Goal: Task Accomplishment & Management: Complete application form

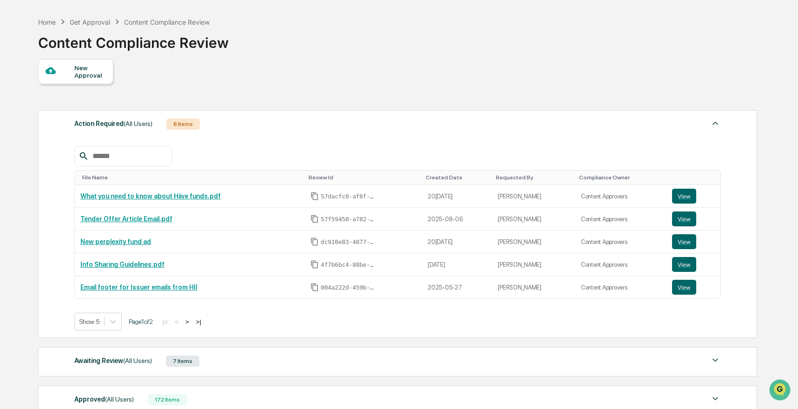
scroll to position [33, 0]
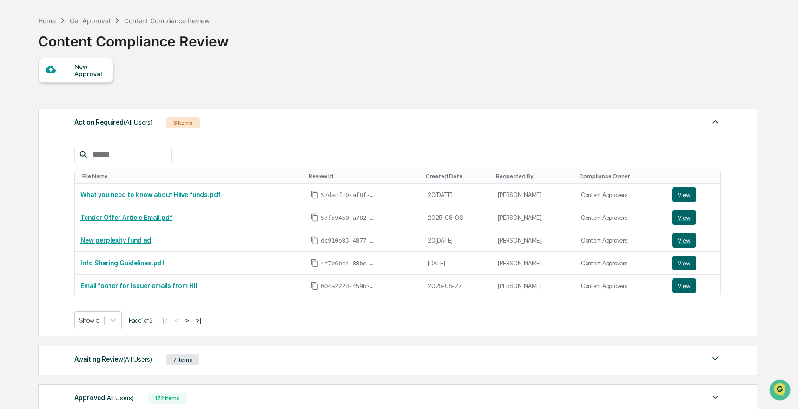
click at [88, 63] on div "New Approval" at bounding box center [89, 70] width 31 height 15
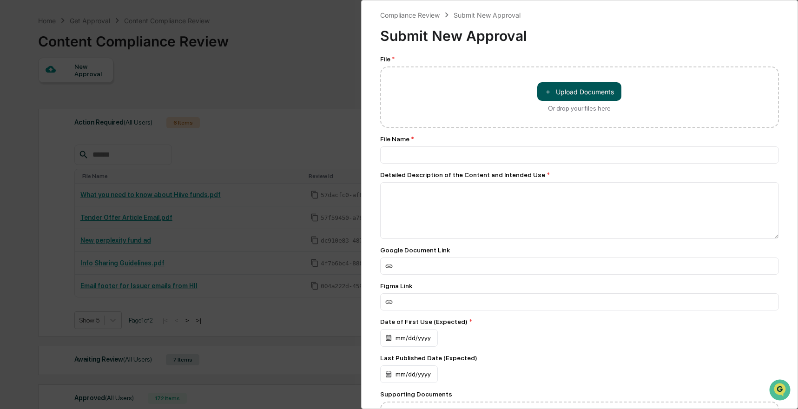
click at [552, 94] on button "＋ Upload Documents" at bounding box center [579, 91] width 84 height 19
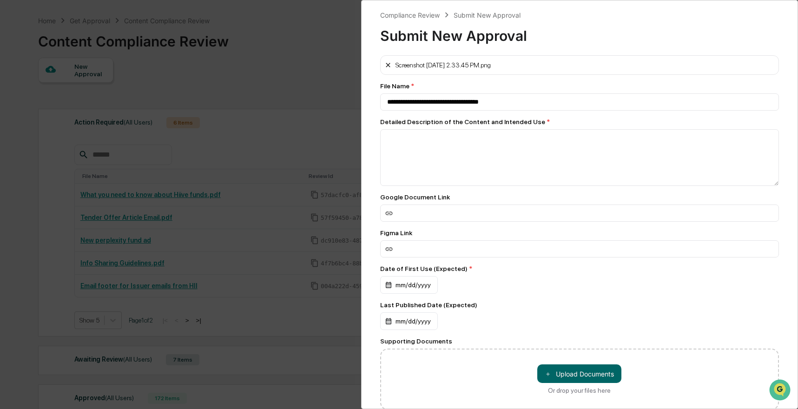
click at [385, 62] on icon at bounding box center [387, 64] width 7 height 7
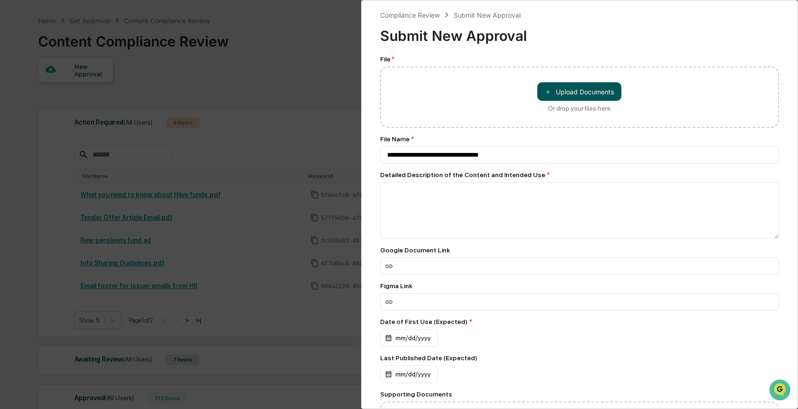
click at [553, 89] on button "＋ Upload Documents" at bounding box center [579, 91] width 84 height 19
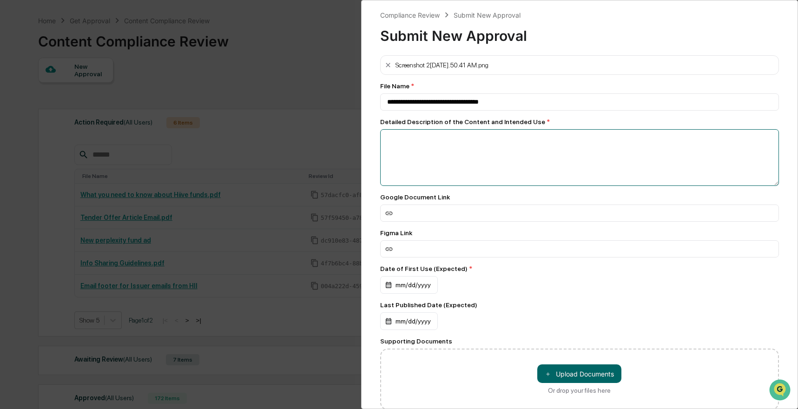
click at [444, 168] on textarea at bounding box center [579, 157] width 399 height 57
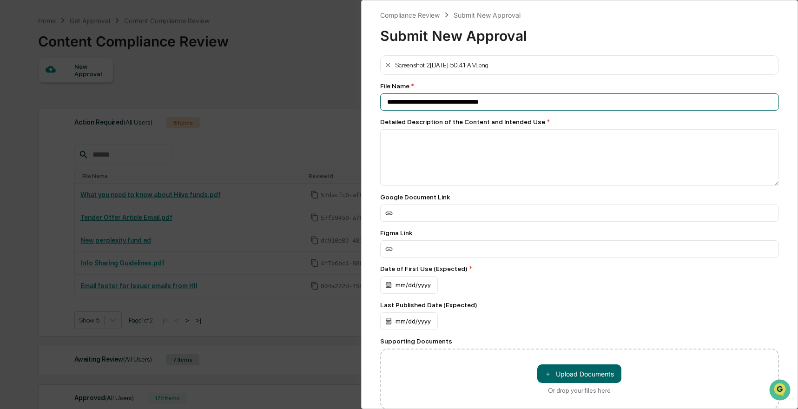
drag, startPoint x: 416, startPoint y: 95, endPoint x: 412, endPoint y: 94, distance: 4.7
click at [412, 94] on input "**********" at bounding box center [579, 101] width 399 height 17
click at [411, 103] on input "**********" at bounding box center [579, 101] width 399 height 17
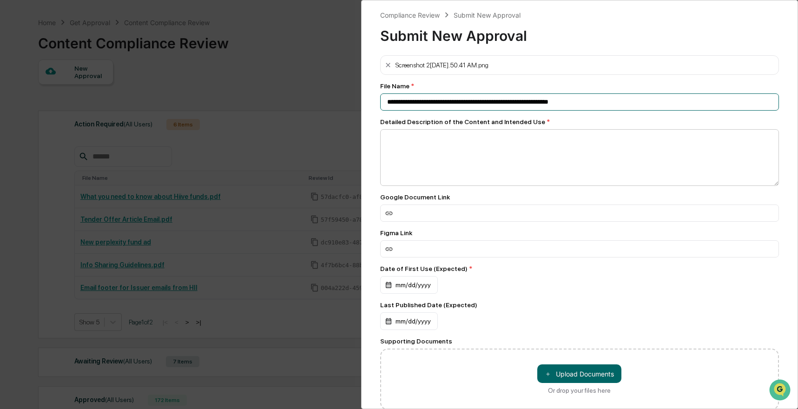
type input "**********"
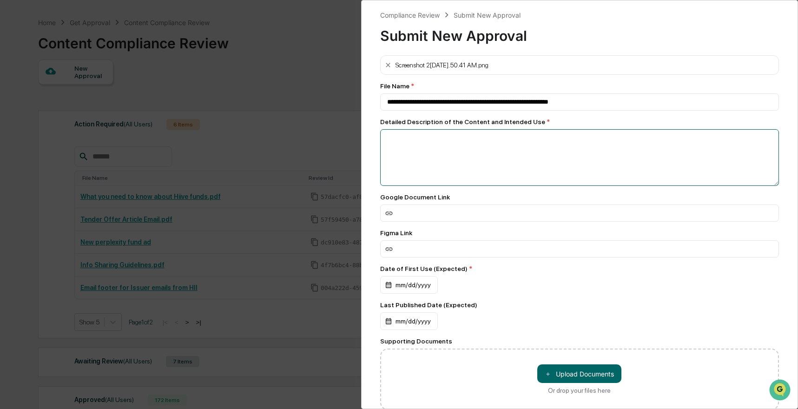
click at [465, 153] on textarea at bounding box center [579, 157] width 399 height 57
click at [544, 124] on div "Detailed Description of the Content and Intended Use *" at bounding box center [579, 121] width 399 height 7
click at [544, 130] on textarea at bounding box center [579, 157] width 399 height 57
paste textarea "**********"
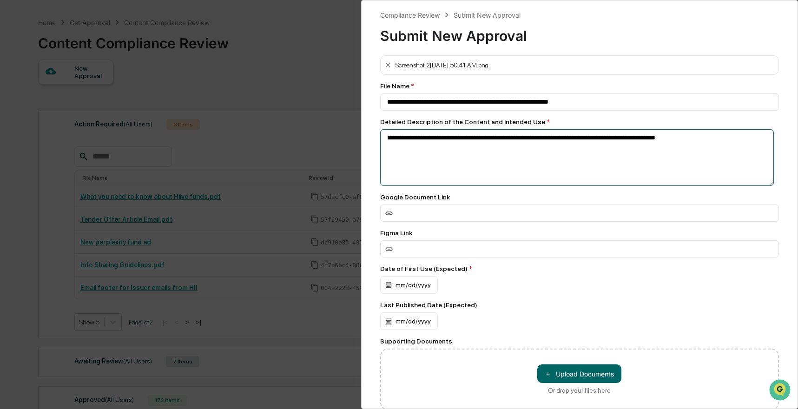
click at [449, 158] on textarea "**********" at bounding box center [577, 157] width 394 height 57
paste textarea "**********"
type textarea "**********"
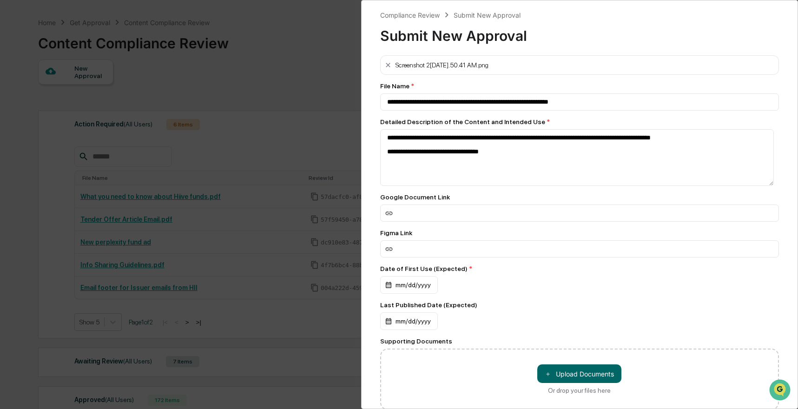
click at [548, 204] on div "Google Document Link" at bounding box center [579, 207] width 399 height 28
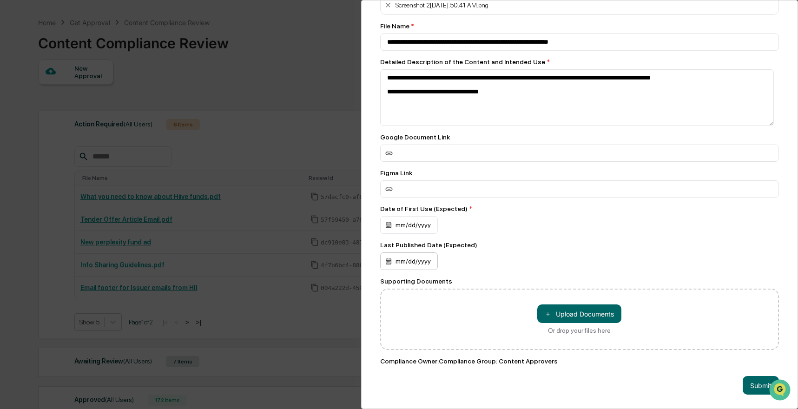
scroll to position [69, 0]
click at [415, 234] on div "mm/dd/yyyy" at bounding box center [409, 225] width 58 height 18
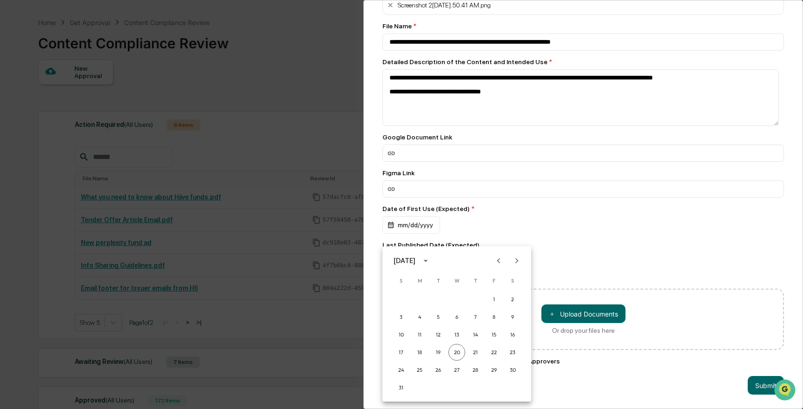
click at [431, 226] on div at bounding box center [401, 204] width 803 height 409
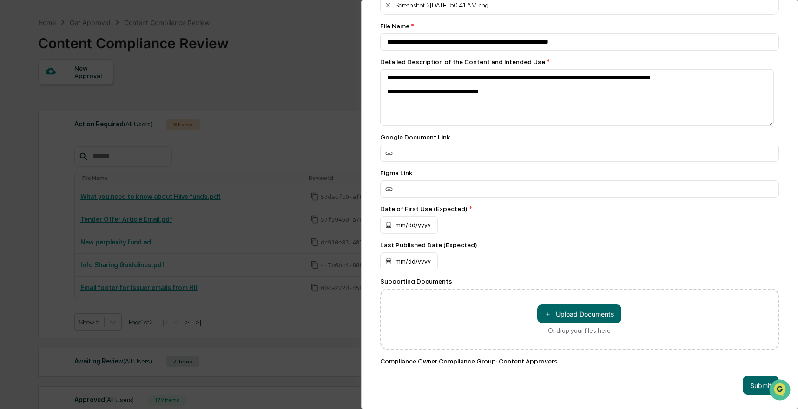
click at [428, 224] on div "A[DATE] S M T W T F S 1 2 3 4 5 6 7 8 9 10 11 12 13 14 15 16 17 18 19 20 21 22 …" at bounding box center [399, 204] width 798 height 409
click at [428, 224] on div "mm/dd/yyyy" at bounding box center [409, 225] width 58 height 18
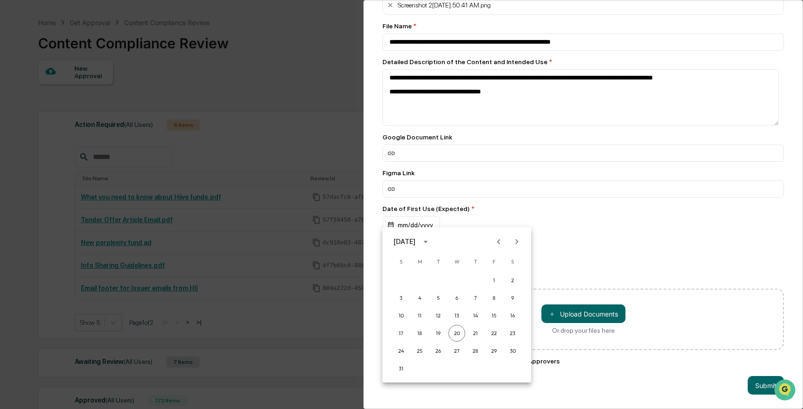
click at [432, 326] on div "17 18 19 20 21 22 23" at bounding box center [456, 333] width 149 height 17
click at [424, 330] on button "18" at bounding box center [419, 333] width 17 height 17
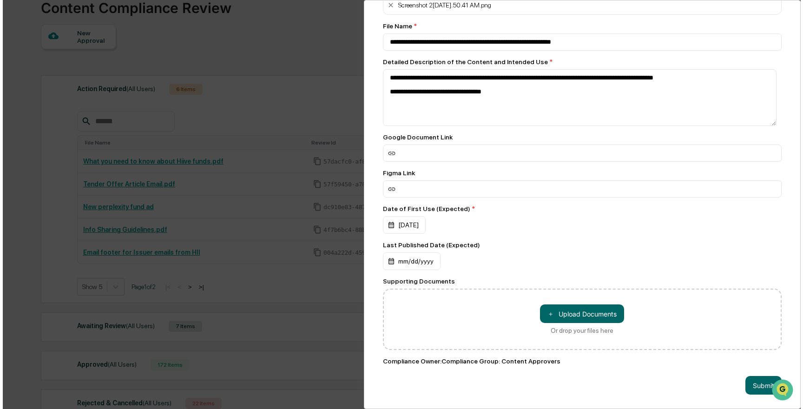
scroll to position [153, 0]
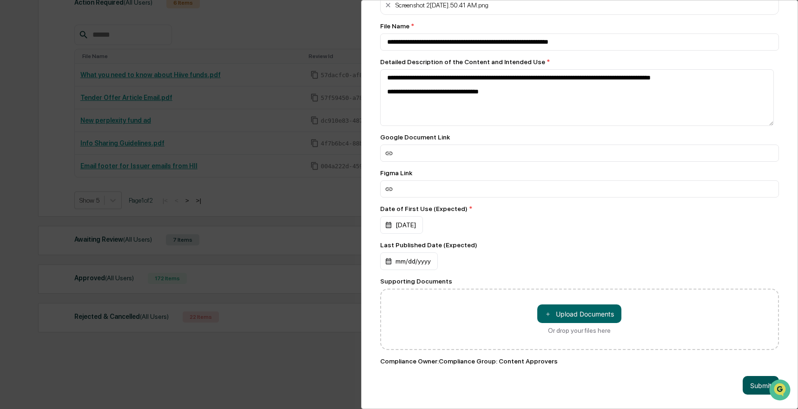
click at [743, 376] on button "Submit" at bounding box center [761, 385] width 36 height 19
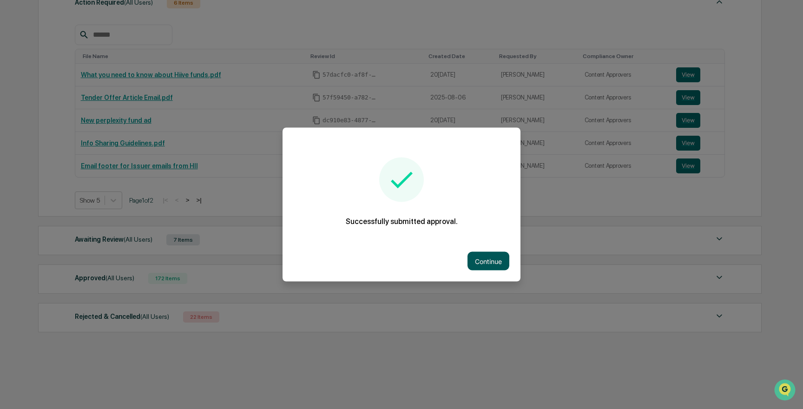
click at [484, 255] on button "Continue" at bounding box center [488, 261] width 42 height 19
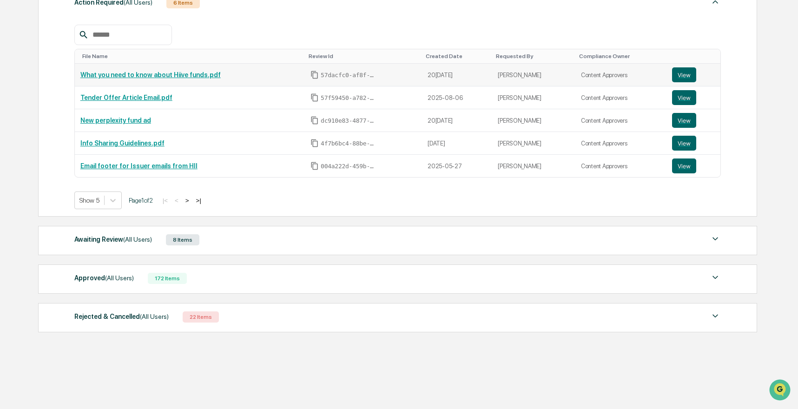
scroll to position [26, 0]
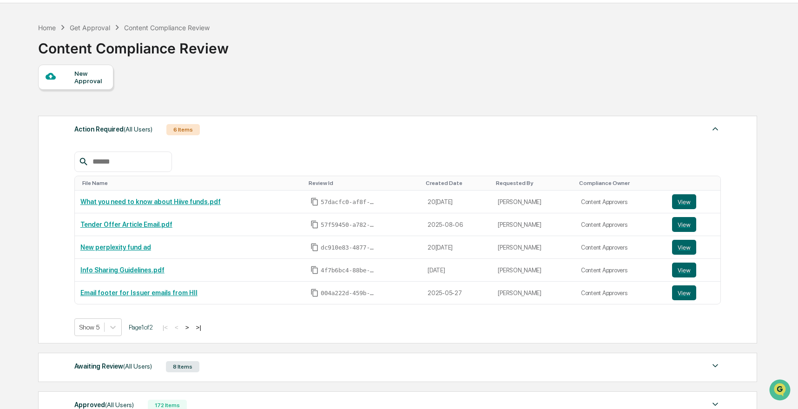
drag, startPoint x: 235, startPoint y: 354, endPoint x: 254, endPoint y: 362, distance: 21.1
click at [235, 354] on div "Awaiting Review (All Users) 8 Items File Name Review Id Created Date Requested …" at bounding box center [397, 367] width 719 height 29
click at [255, 362] on div "Awaiting Review (All Users) 8 Items" at bounding box center [397, 366] width 646 height 13
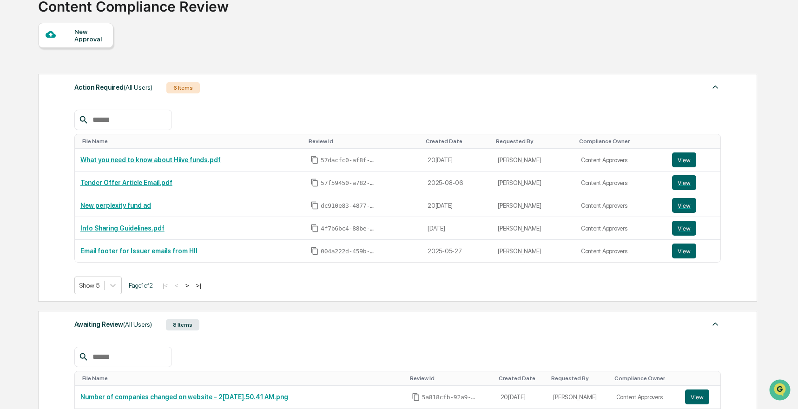
scroll to position [257, 0]
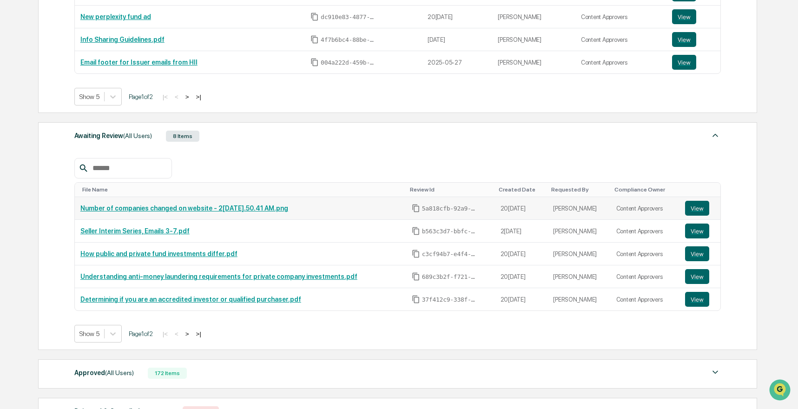
click at [189, 212] on td "Number of companies changed on website - 2[DATE].50.41 AM.png" at bounding box center [240, 208] width 331 height 23
click at [288, 212] on link "Number of companies changed on website - 2[DATE].50.41 AM.png" at bounding box center [184, 207] width 208 height 7
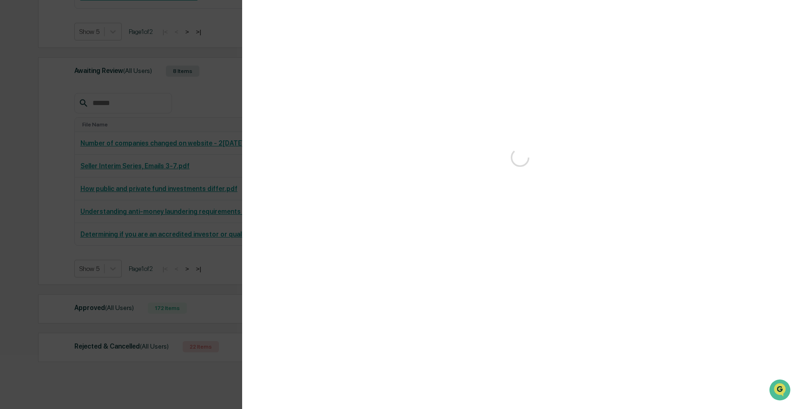
scroll to position [352, 0]
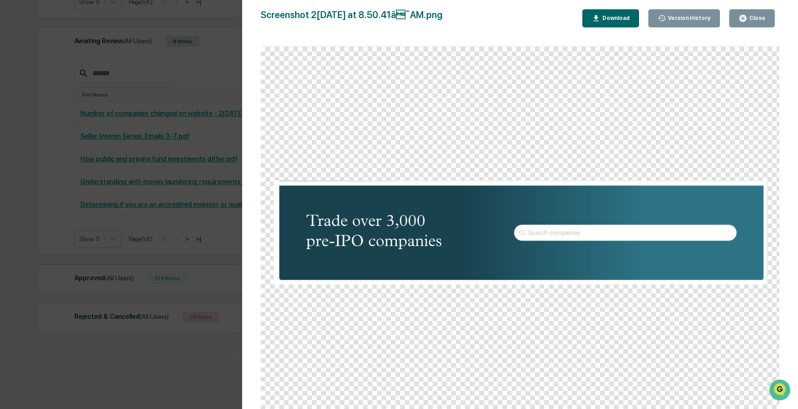
click at [127, 161] on div "Version History [DATE] 03:57 PM [PERSON_NAME] Screenshot [DATE] at 8.50.41â¯AM…" at bounding box center [399, 204] width 798 height 409
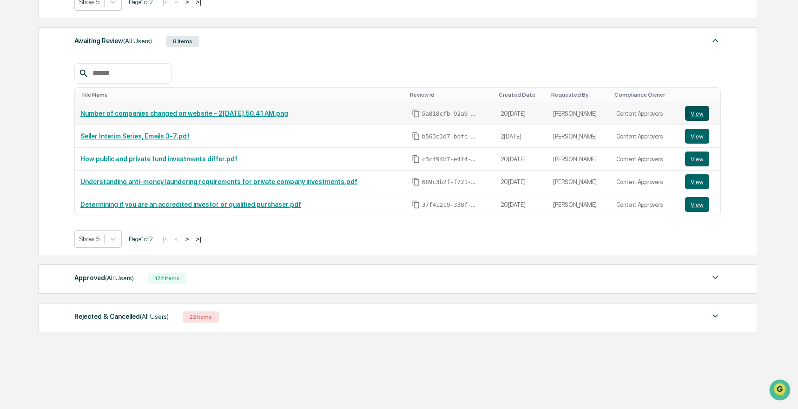
click at [700, 112] on button "View" at bounding box center [697, 113] width 24 height 15
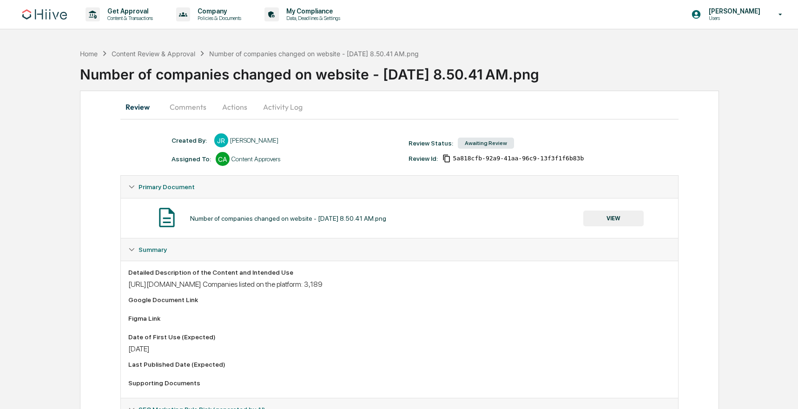
click at [227, 110] on button "Actions" at bounding box center [235, 107] width 42 height 22
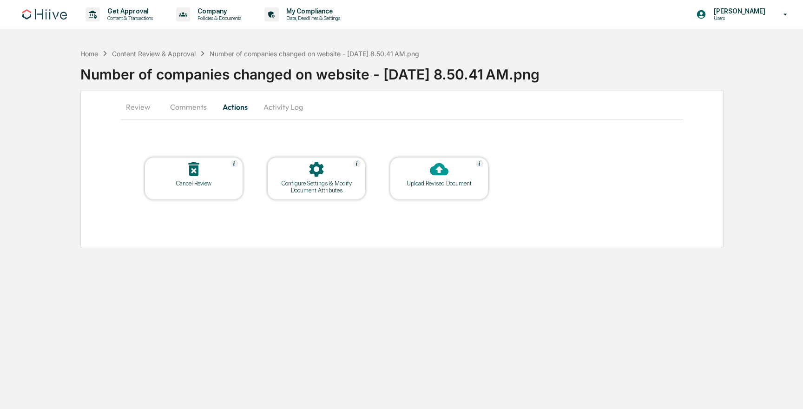
click at [111, 100] on div "Review Comments Actions Activity Log Cancel Review Configure Settings & Modify …" at bounding box center [401, 169] width 643 height 157
click at [117, 101] on div "Review Comments Actions Activity Log Cancel Review Configure Settings & Modify …" at bounding box center [401, 169] width 643 height 157
click at [153, 113] on button "Review" at bounding box center [142, 107] width 42 height 22
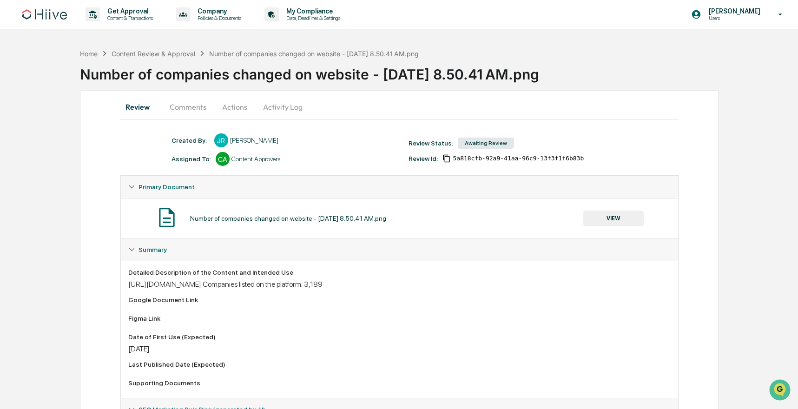
drag, startPoint x: 274, startPoint y: 105, endPoint x: 237, endPoint y: 109, distance: 37.3
click at [274, 105] on button "Activity Log" at bounding box center [283, 107] width 54 height 22
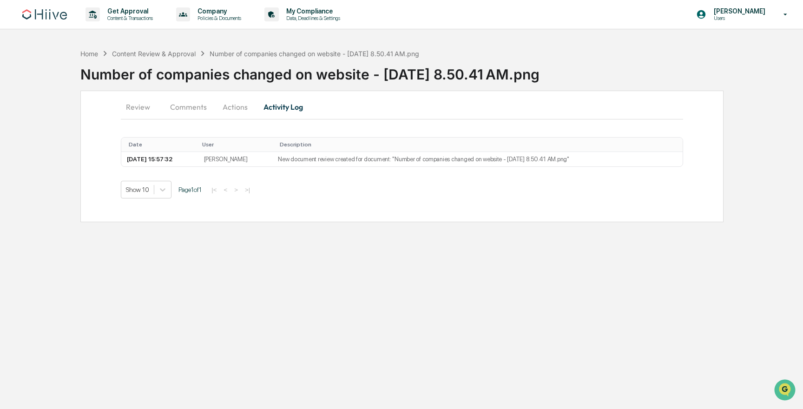
click at [201, 109] on button "Comments" at bounding box center [189, 107] width 52 height 22
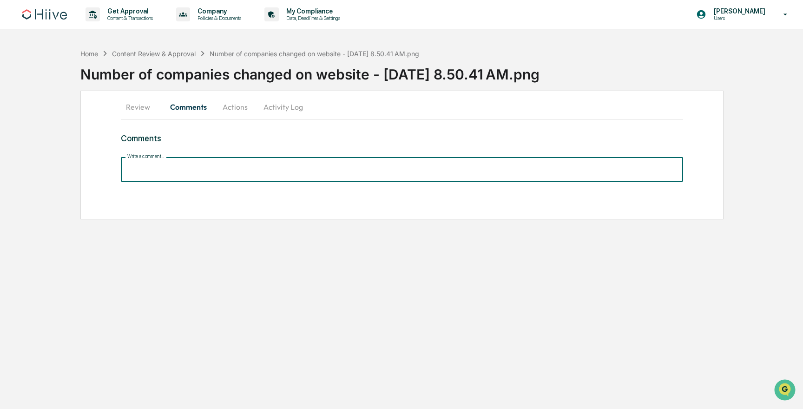
click at [230, 163] on input "Write a comment..." at bounding box center [402, 169] width 562 height 25
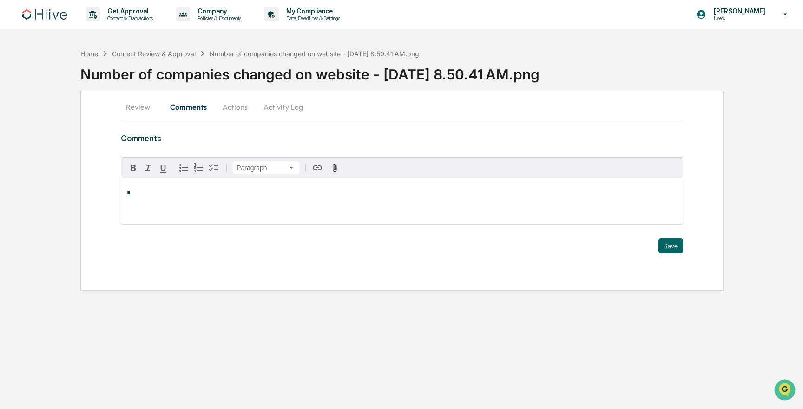
click at [329, 191] on p "*" at bounding box center [402, 193] width 550 height 7
click at [333, 170] on icon "button" at bounding box center [334, 168] width 9 height 9
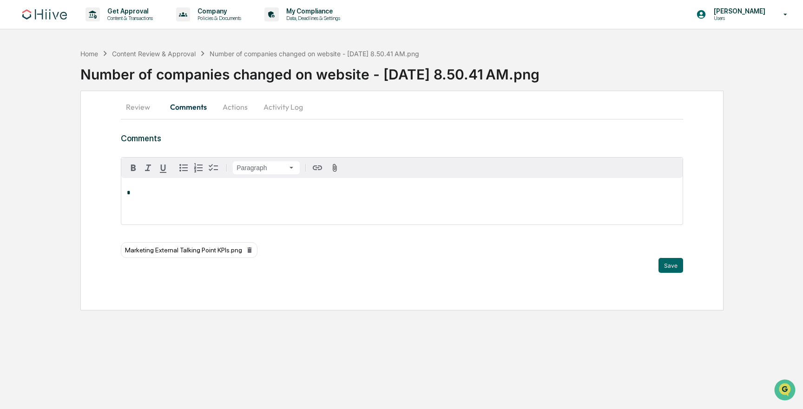
click at [194, 247] on span "Marketing External Talking Point KPIs.png" at bounding box center [183, 249] width 117 height 7
click at [158, 184] on div "*" at bounding box center [401, 201] width 561 height 46
click at [659, 261] on button "Save" at bounding box center [670, 265] width 25 height 15
